Goal: Task Accomplishment & Management: Manage account settings

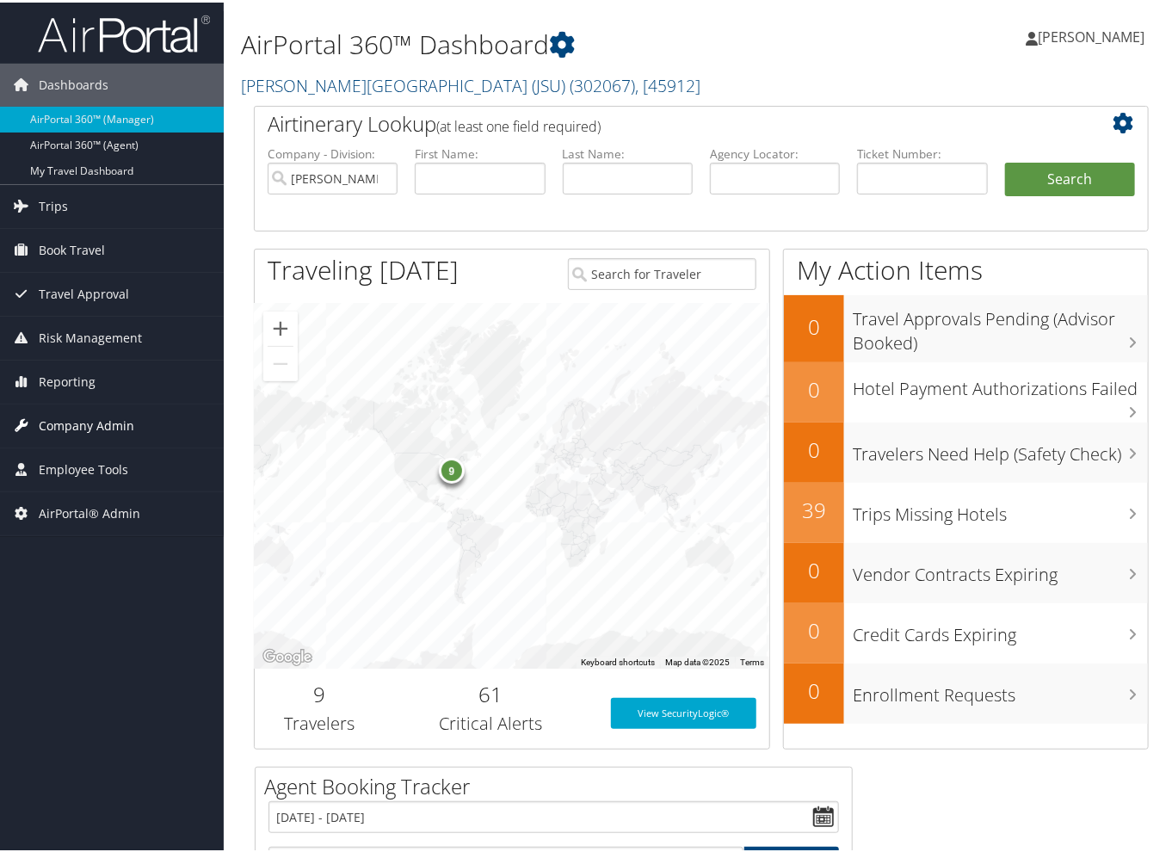
click at [96, 421] on span "Company Admin" at bounding box center [87, 423] width 96 height 43
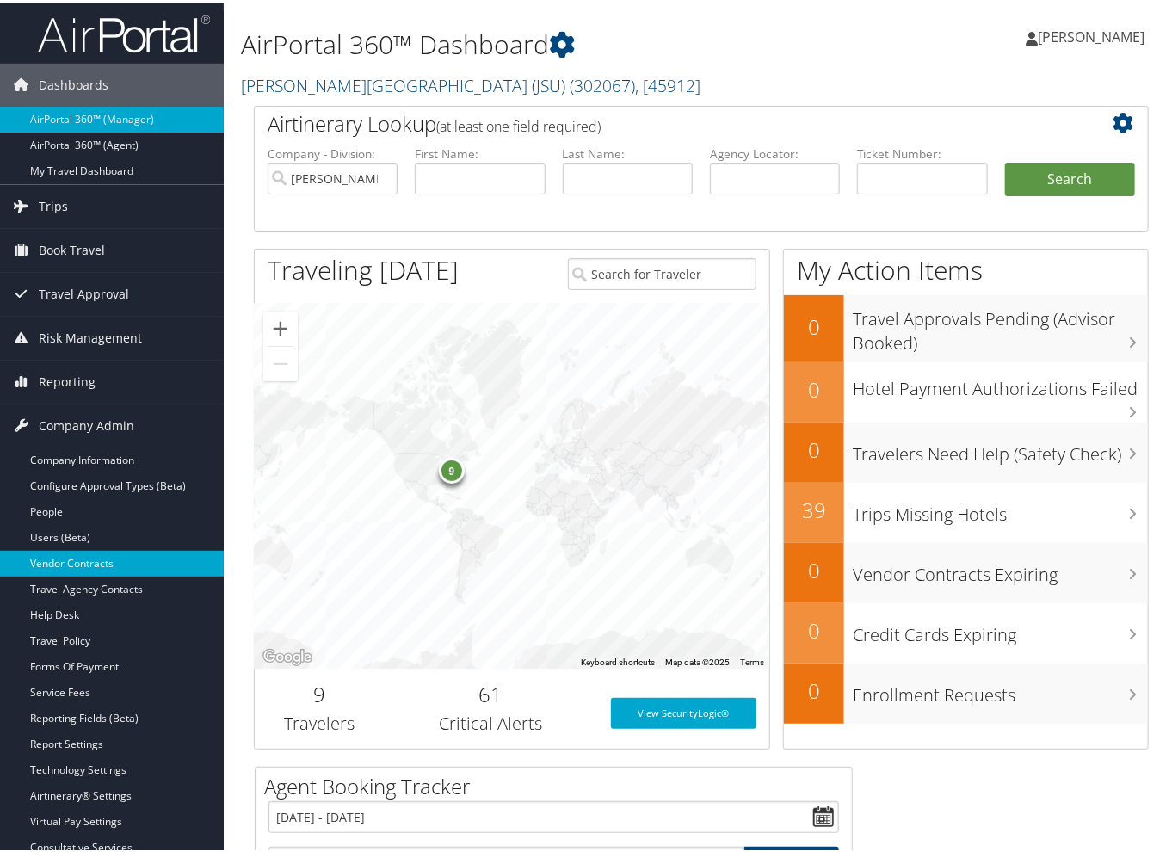
click at [87, 558] on link "Vendor Contracts" at bounding box center [112, 561] width 224 height 26
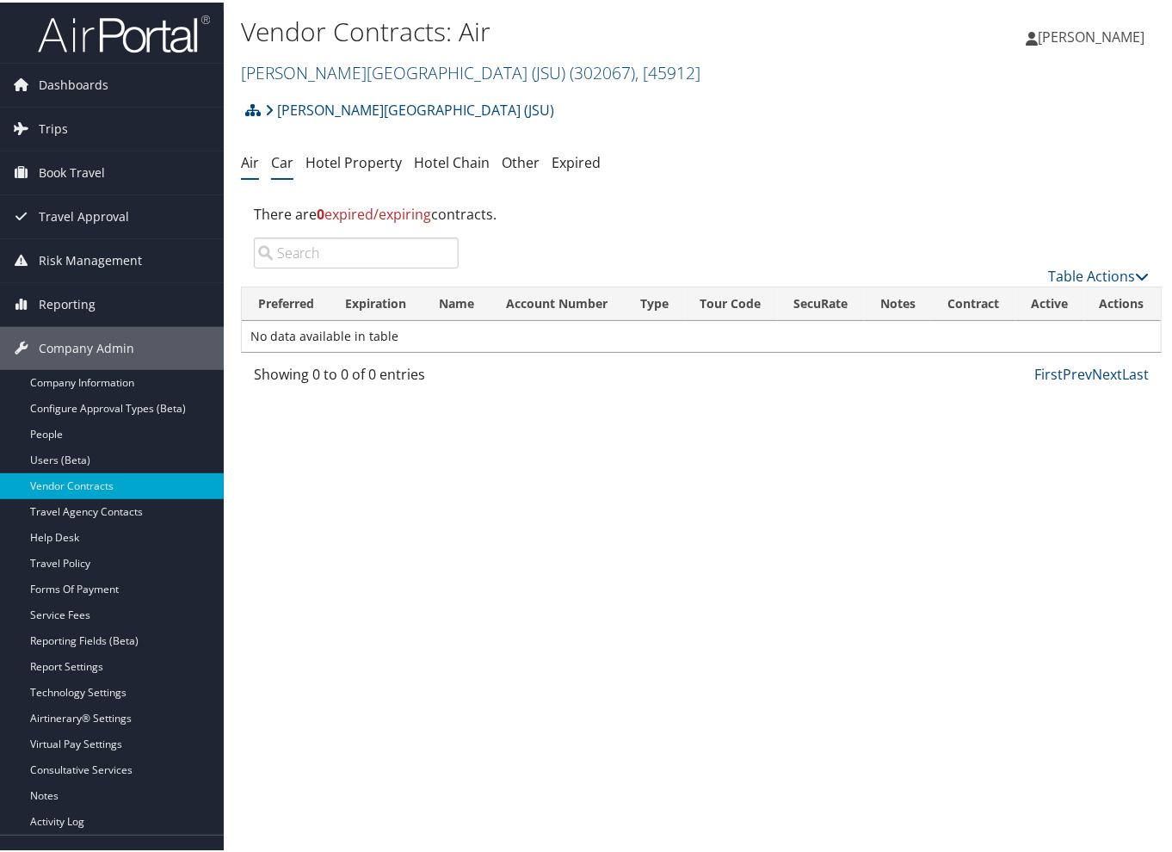
click at [280, 164] on link "Car" at bounding box center [282, 160] width 22 height 19
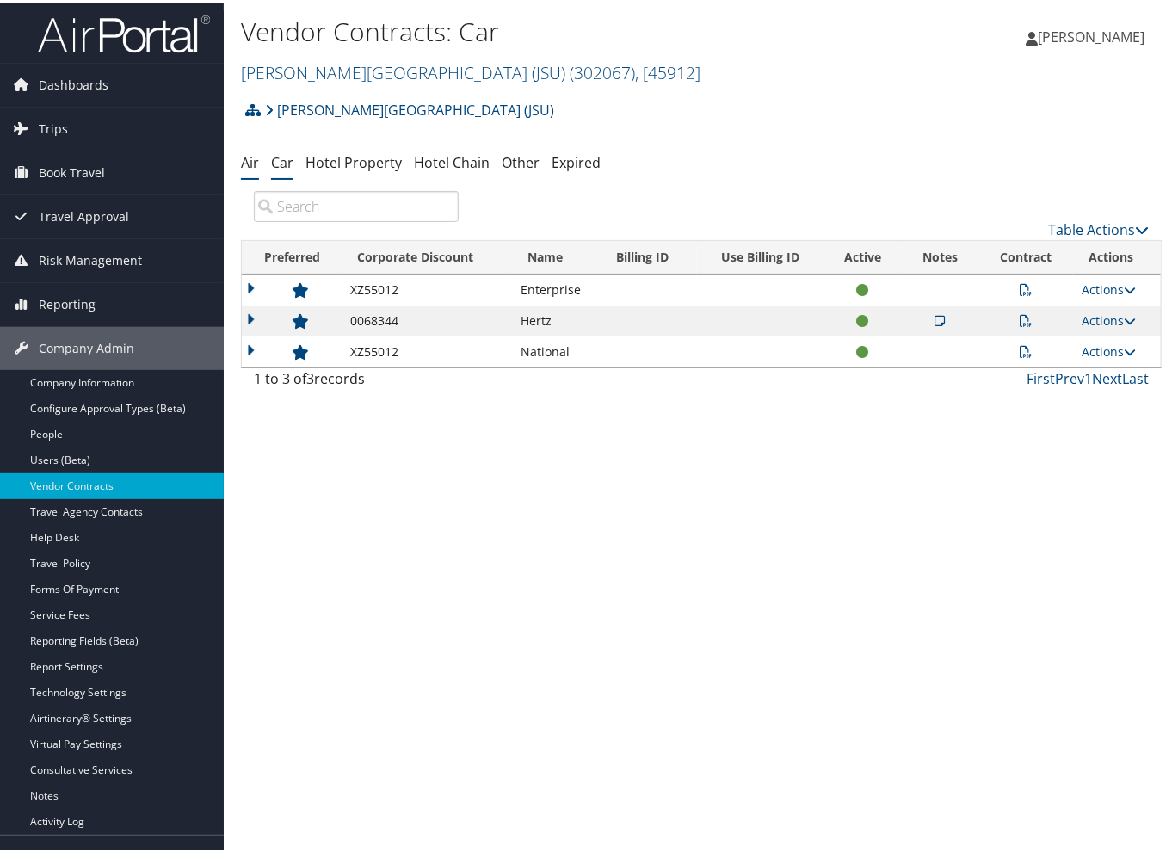
click at [257, 159] on link "Air" at bounding box center [250, 160] width 18 height 19
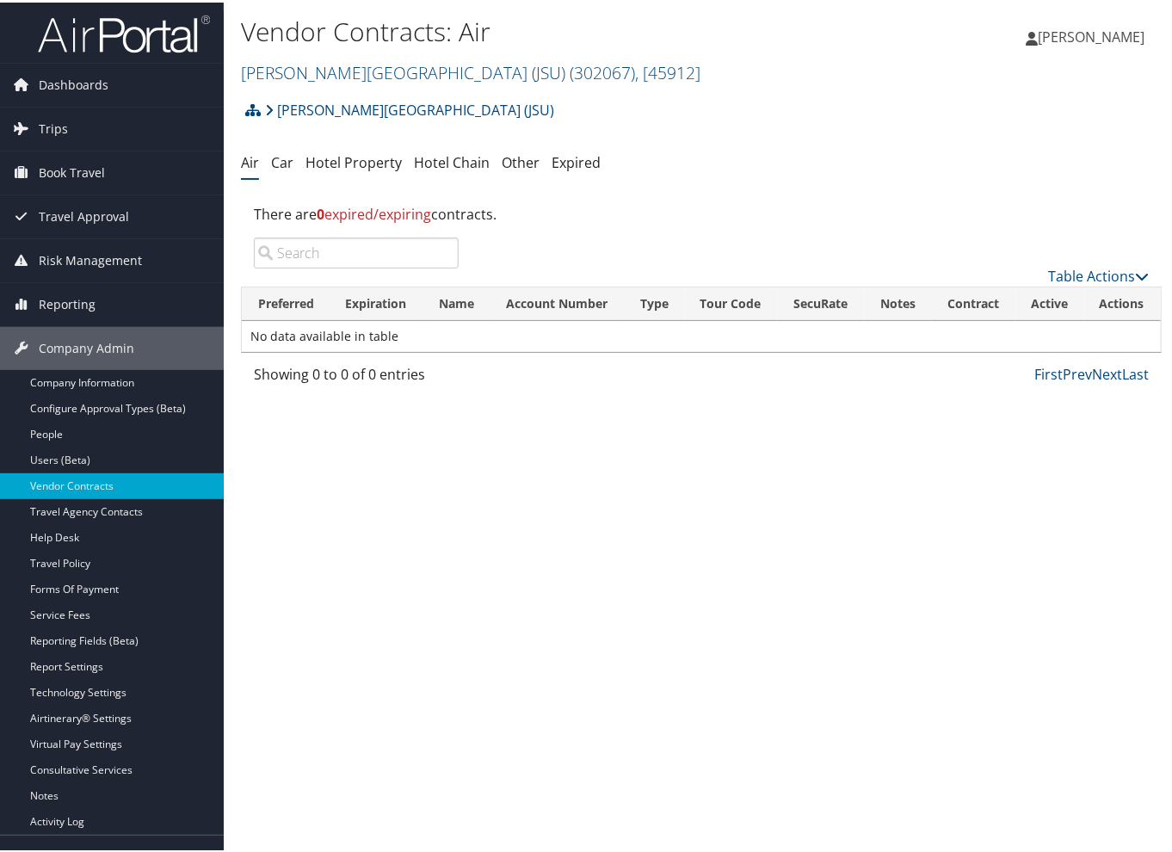
click at [232, 267] on div "Vendor Contracts: Air Jackson State University (JSU) ( 302067 ) , [ 45912 ] Jac…" at bounding box center [701, 426] width 955 height 852
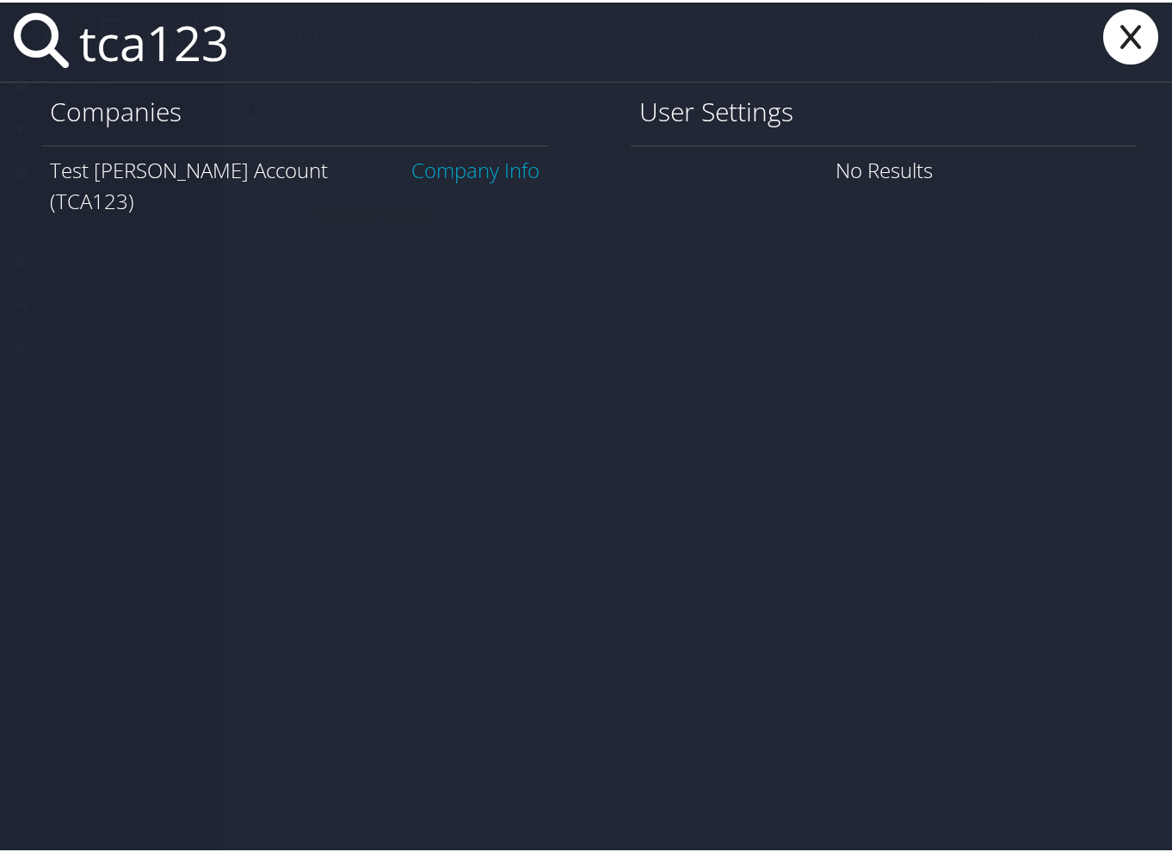
type input "tca123"
click at [441, 168] on link "Company Info" at bounding box center [475, 167] width 128 height 28
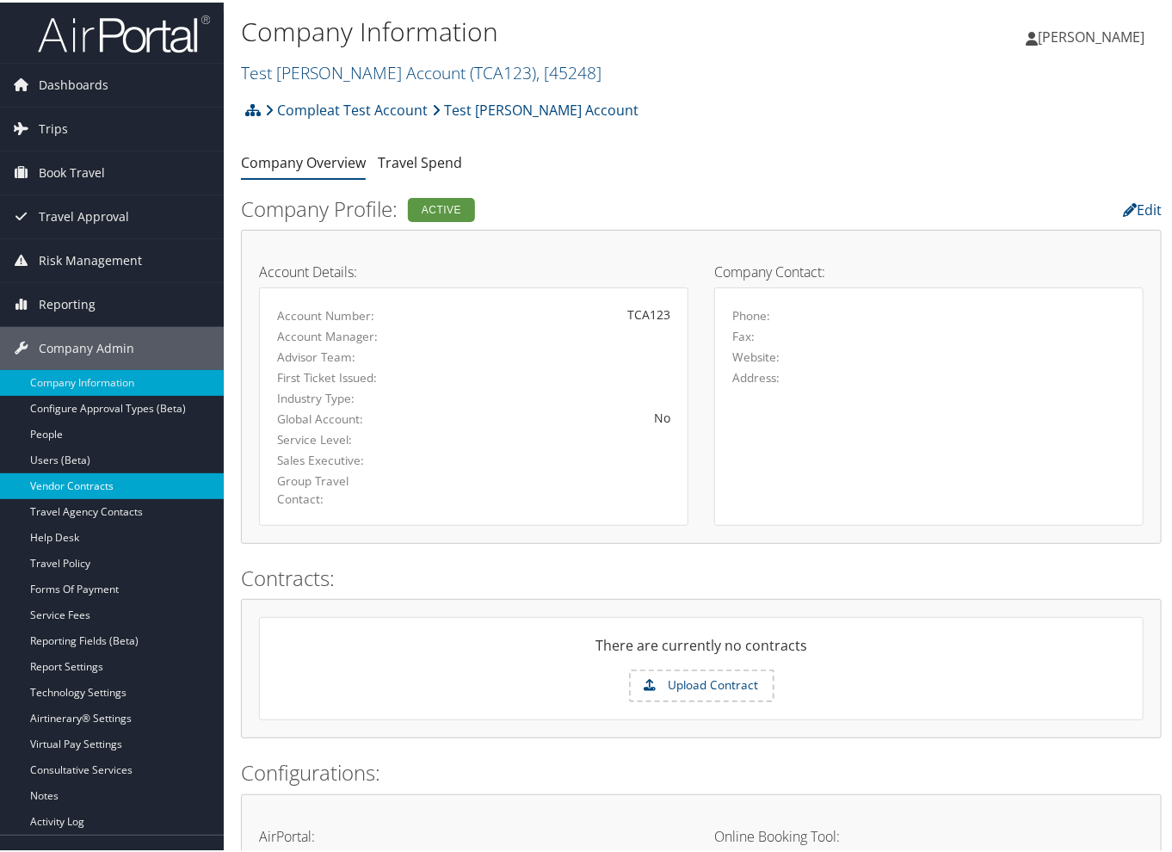
click at [97, 477] on link "Vendor Contracts" at bounding box center [112, 484] width 224 height 26
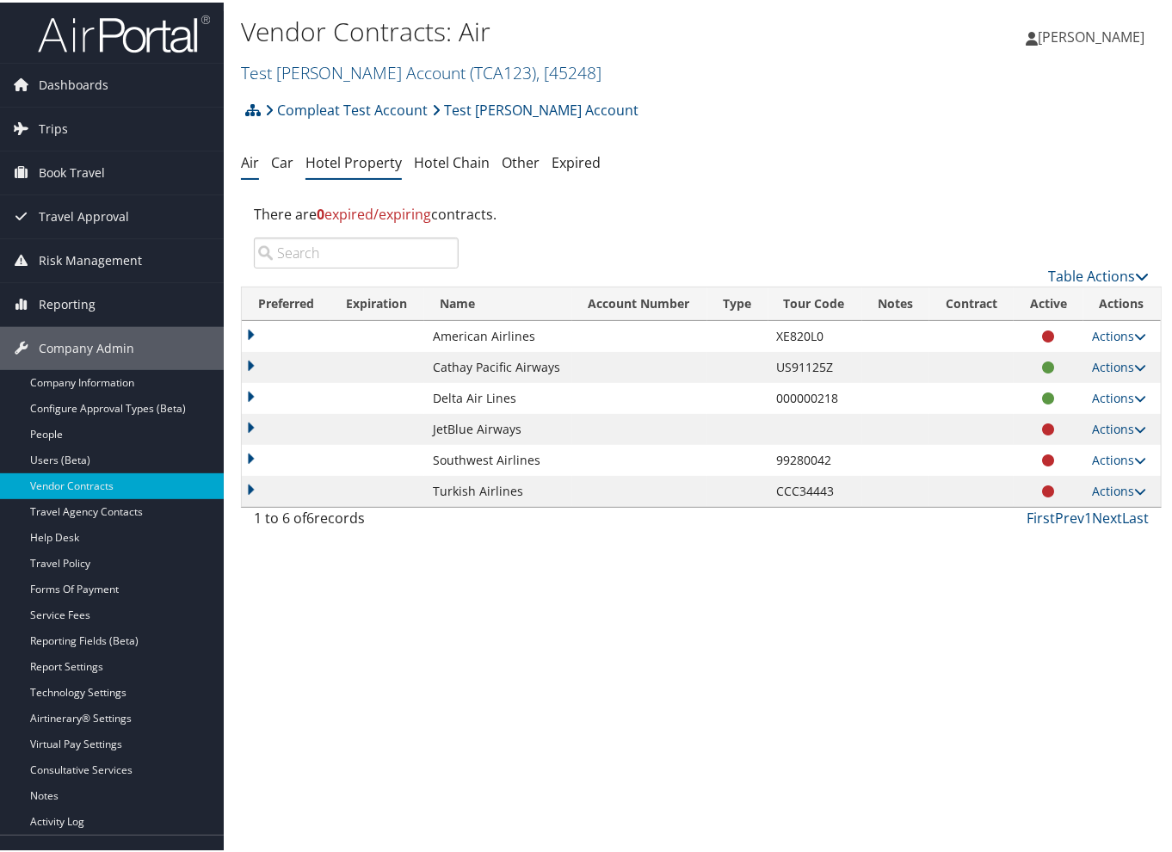
click at [382, 166] on link "Hotel Property" at bounding box center [353, 160] width 96 height 19
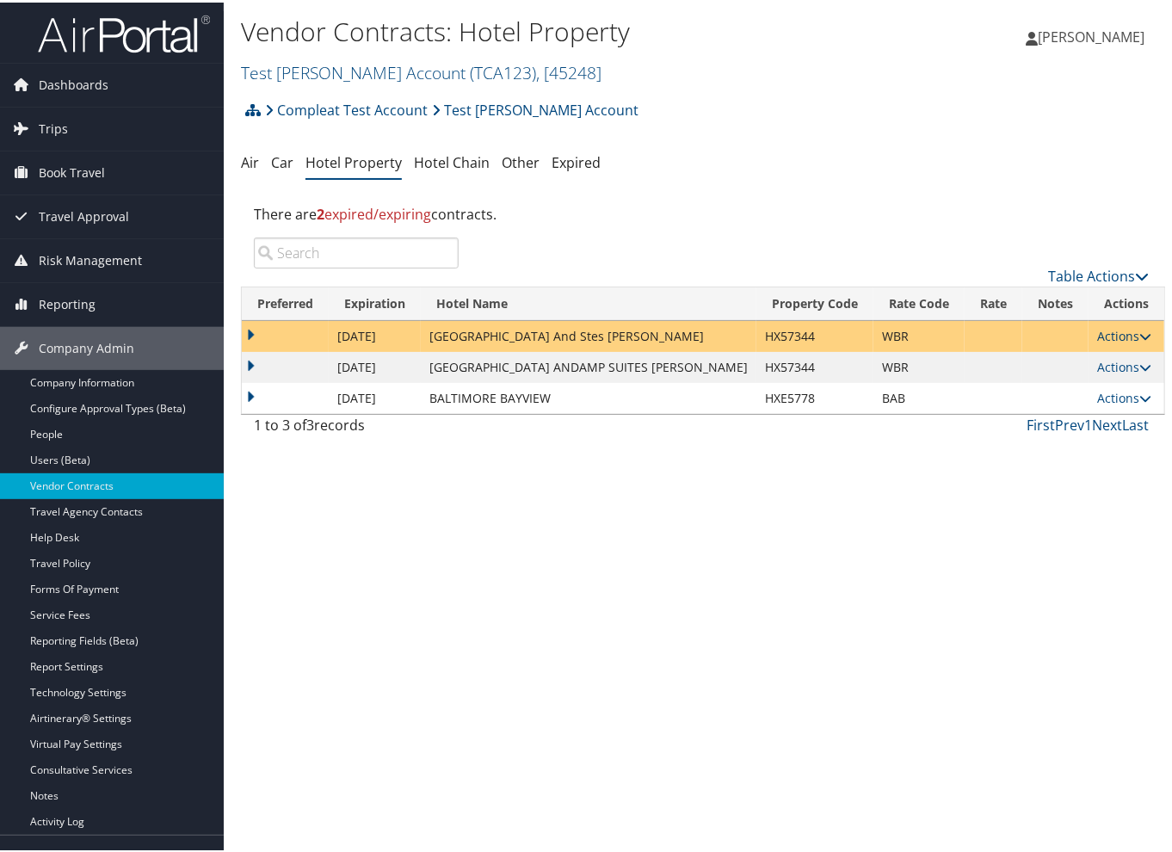
click at [1139, 331] on icon at bounding box center [1145, 334] width 12 height 12
click at [1125, 356] on link "Edit" at bounding box center [1114, 358] width 66 height 29
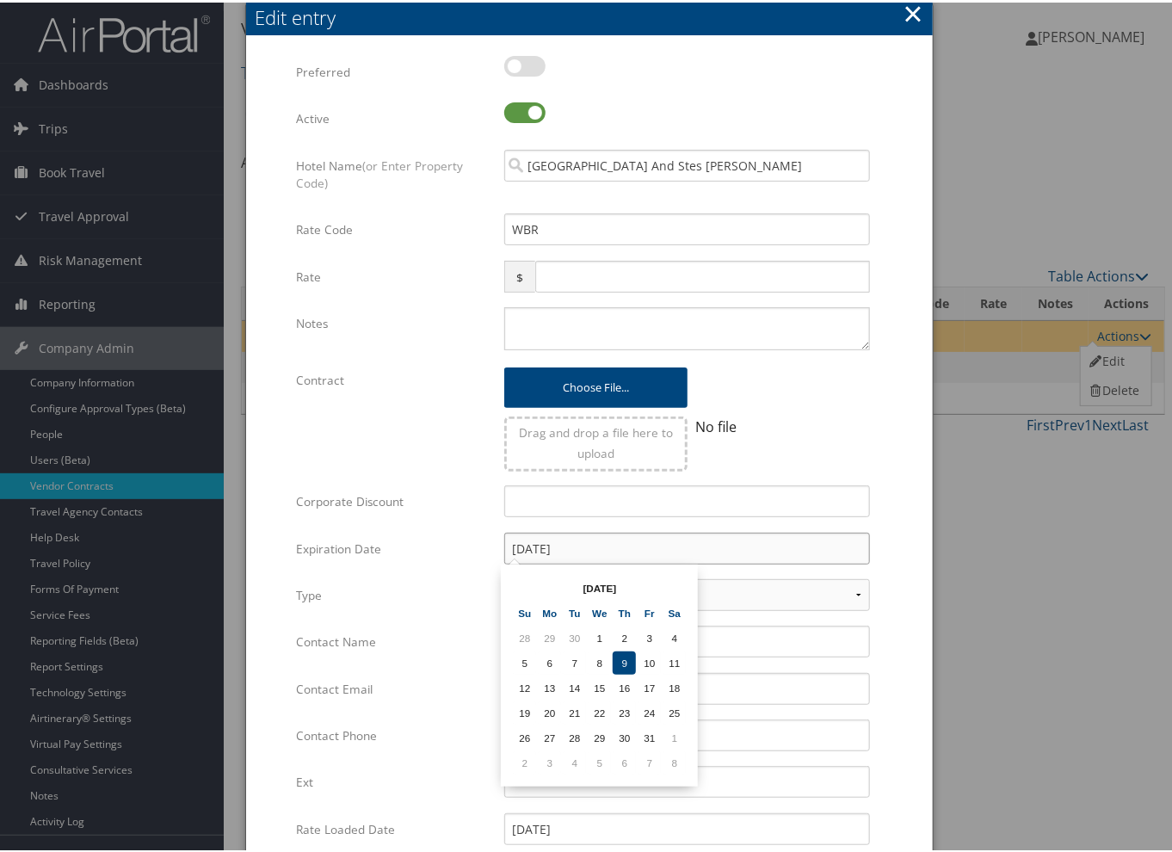
click at [592, 550] on input "[DATE]" at bounding box center [687, 546] width 366 height 32
click at [668, 586] on th at bounding box center [674, 585] width 23 height 23
click at [528, 684] on td "9" at bounding box center [524, 685] width 23 height 23
type input "[DATE]"
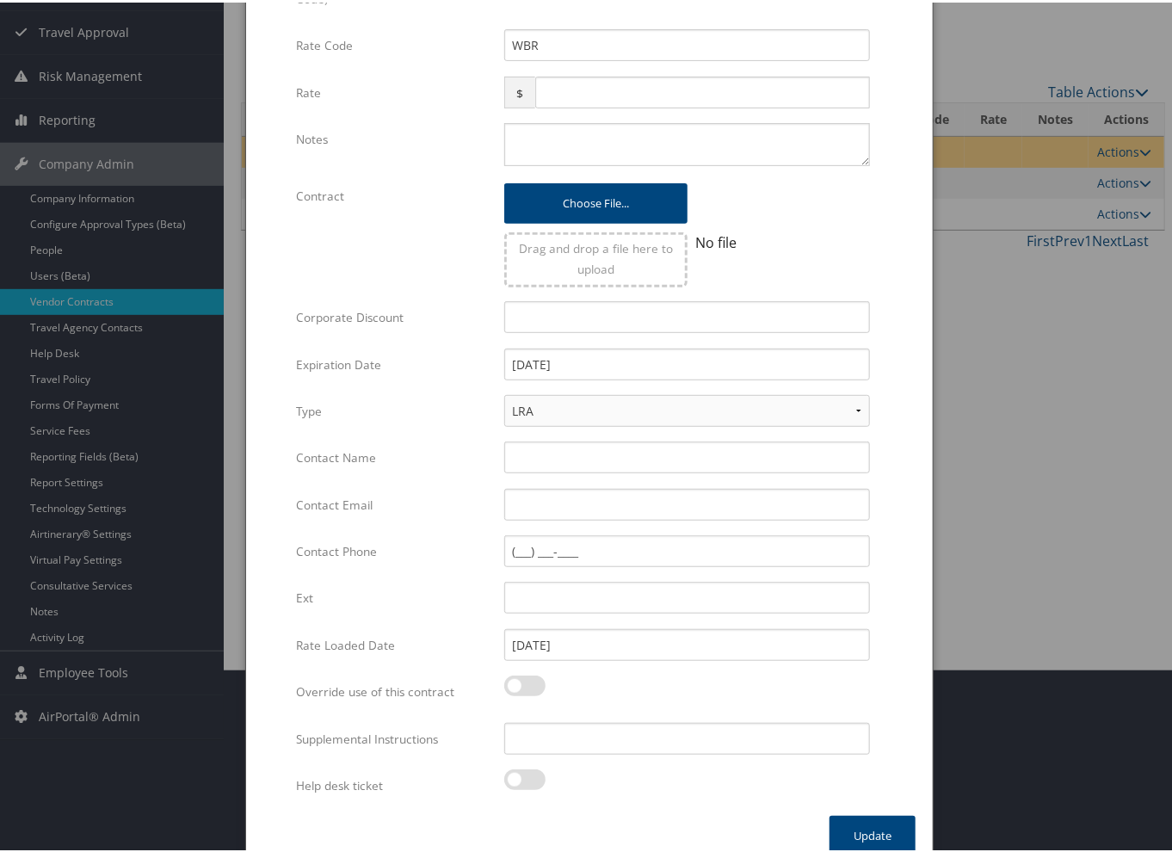
scroll to position [203, 0]
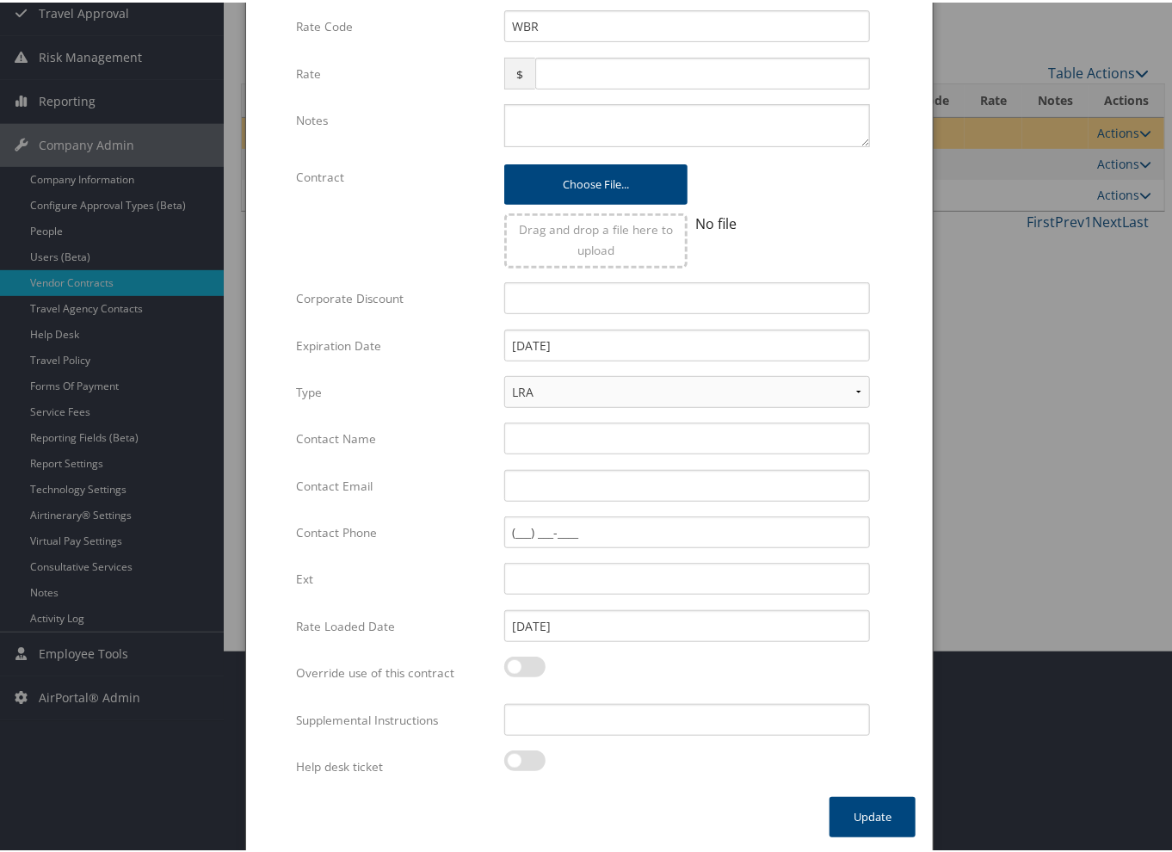
click at [521, 760] on label at bounding box center [524, 758] width 41 height 21
click at [521, 760] on input "checkbox" at bounding box center [518, 760] width 11 height 11
checkbox input "true"
click at [865, 806] on button "Update" at bounding box center [872, 814] width 86 height 40
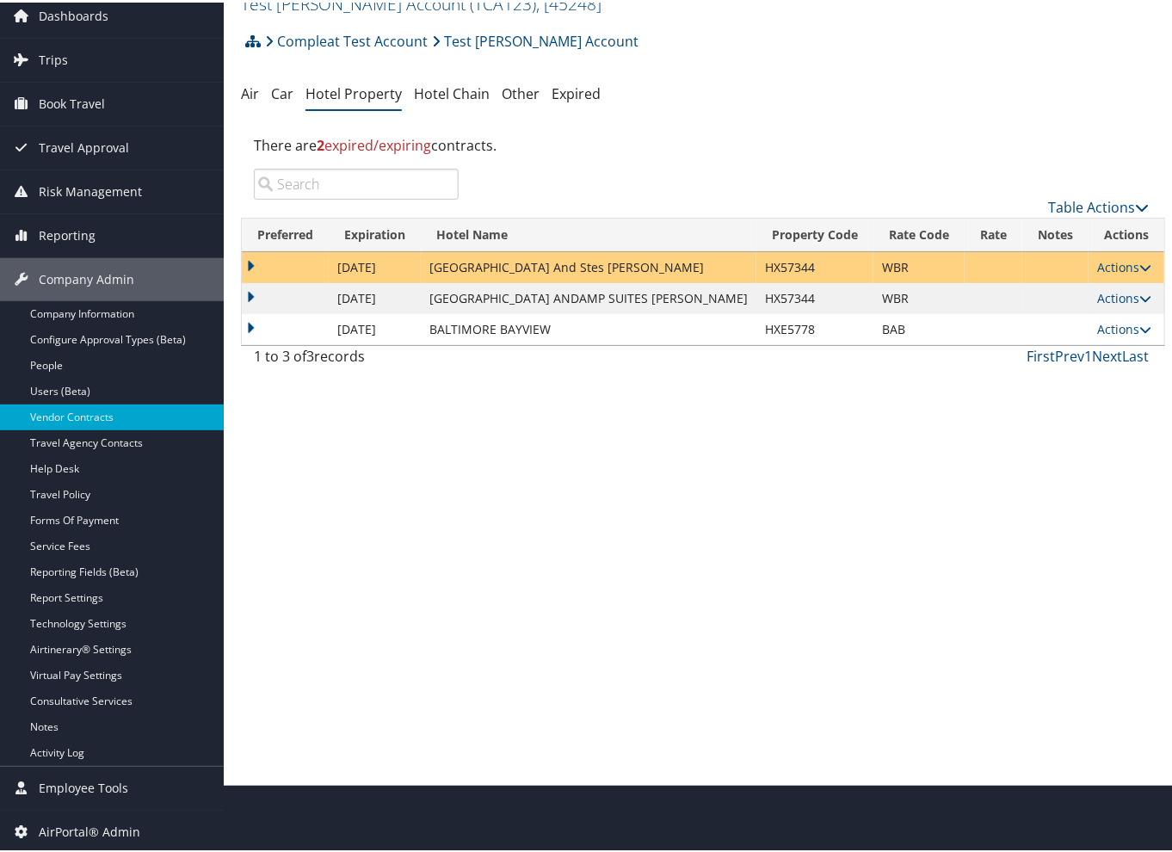
scroll to position [66, 0]
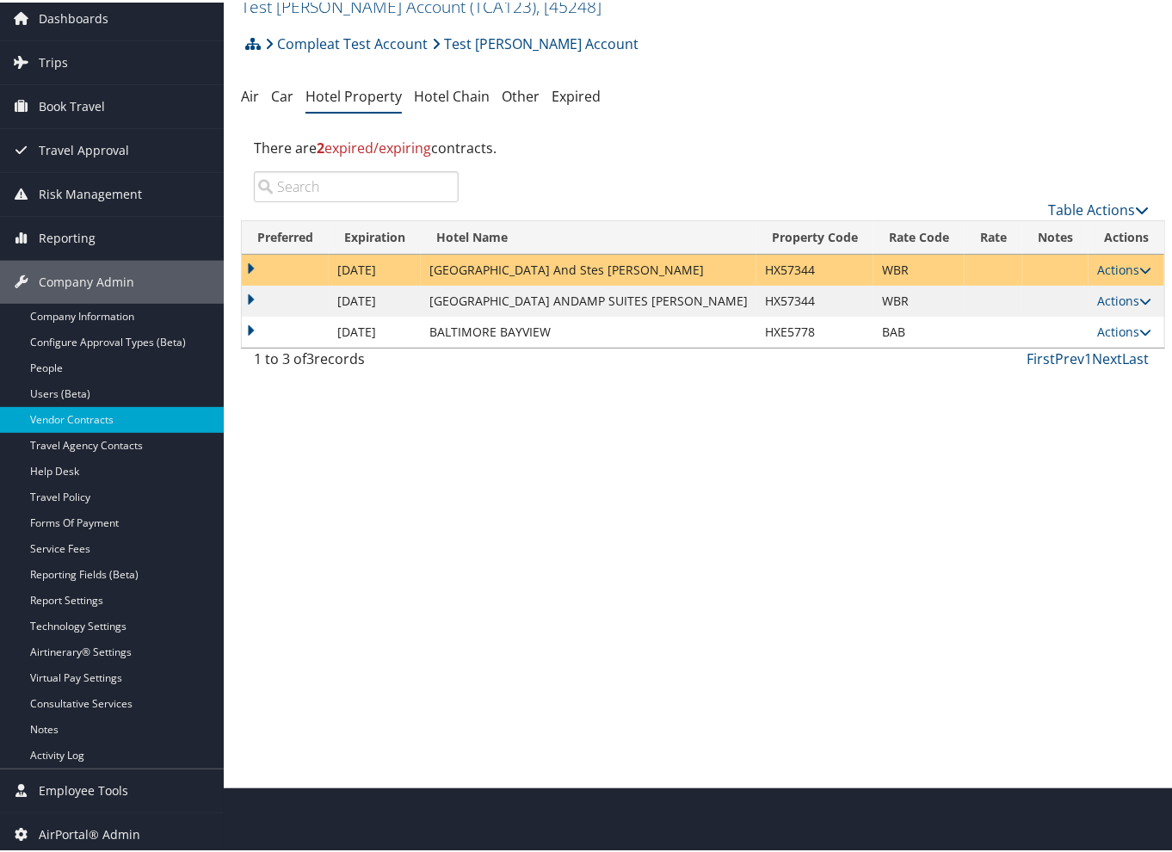
click at [1033, 453] on div "Vendor Contracts: Hotel Property Test [PERSON_NAME] Account ( TCA123 ) , [ 4524…" at bounding box center [701, 360] width 955 height 852
